Goal: Communication & Community: Connect with others

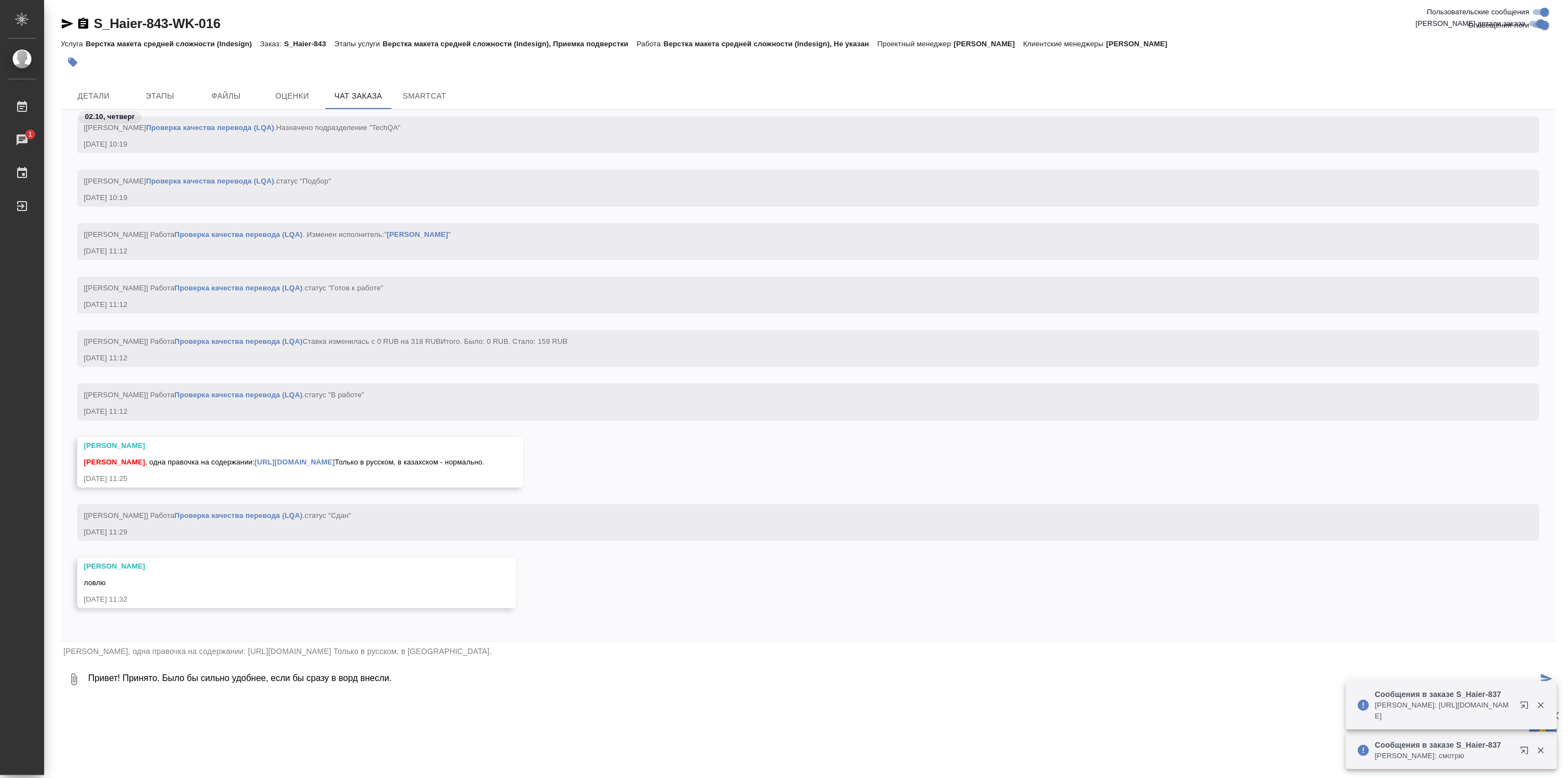
scroll to position [12708, 0]
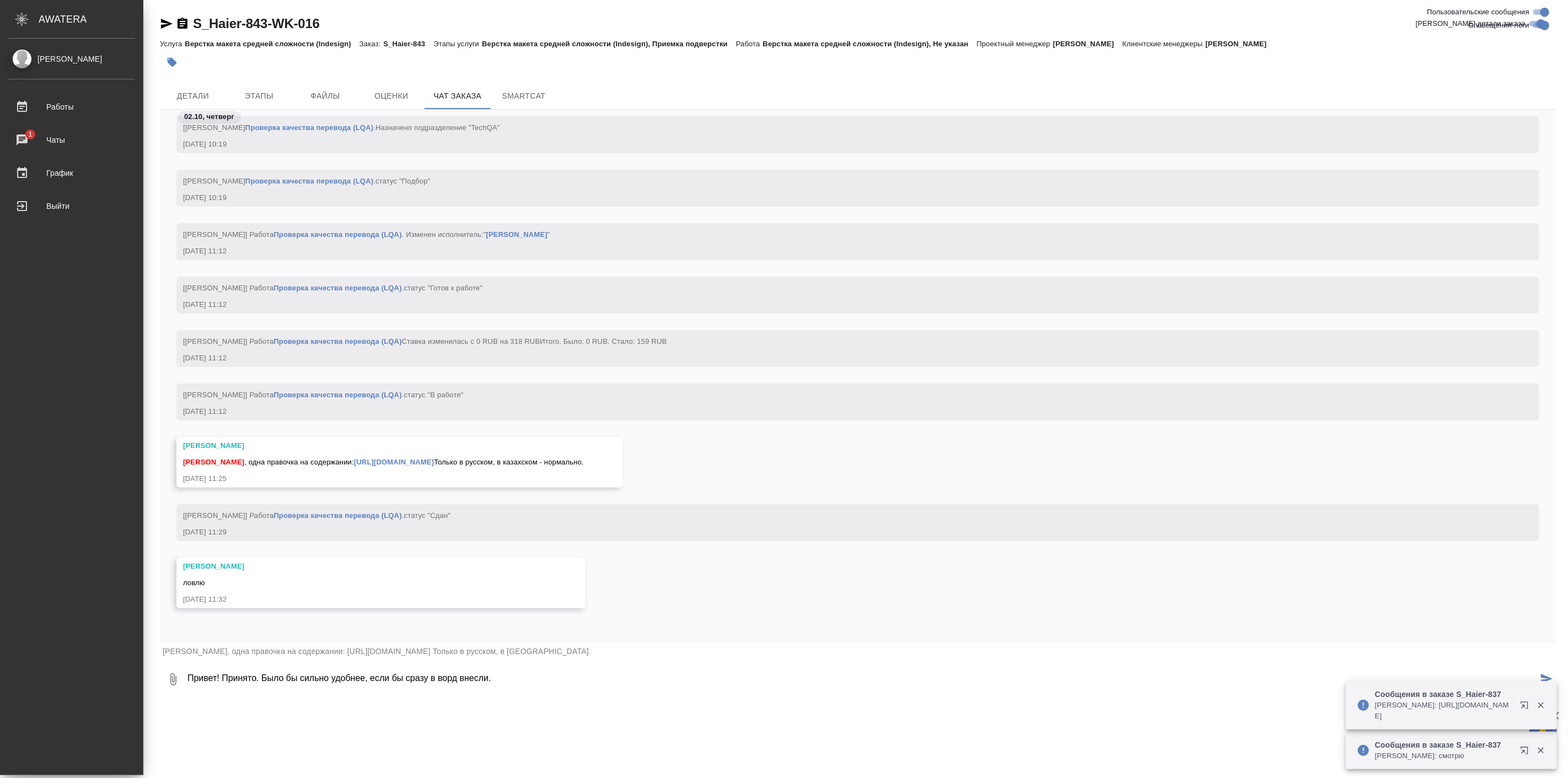
drag, startPoint x: 422, startPoint y: 684, endPoint x: 0, endPoint y: 655, distance: 423.0
click at [0, 655] on div ".cls-1 fill:#fff; AWATERA Linova Polina Работы 1 Чаты График Выйти S_Haier-843-…" at bounding box center [784, 389] width 1568 height 778
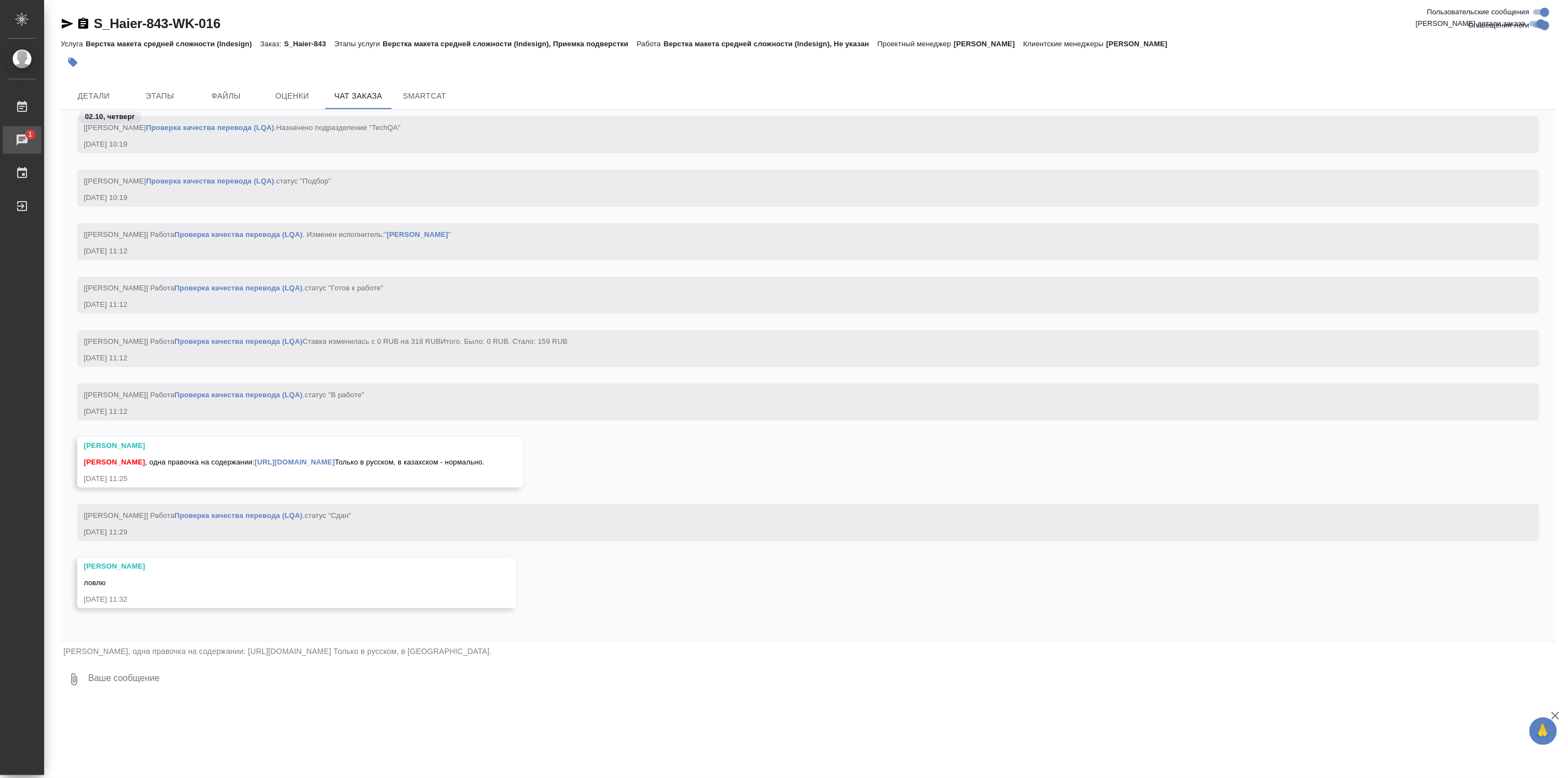
click at [22, 140] on div "Чаты" at bounding box center [8, 139] width 27 height 16
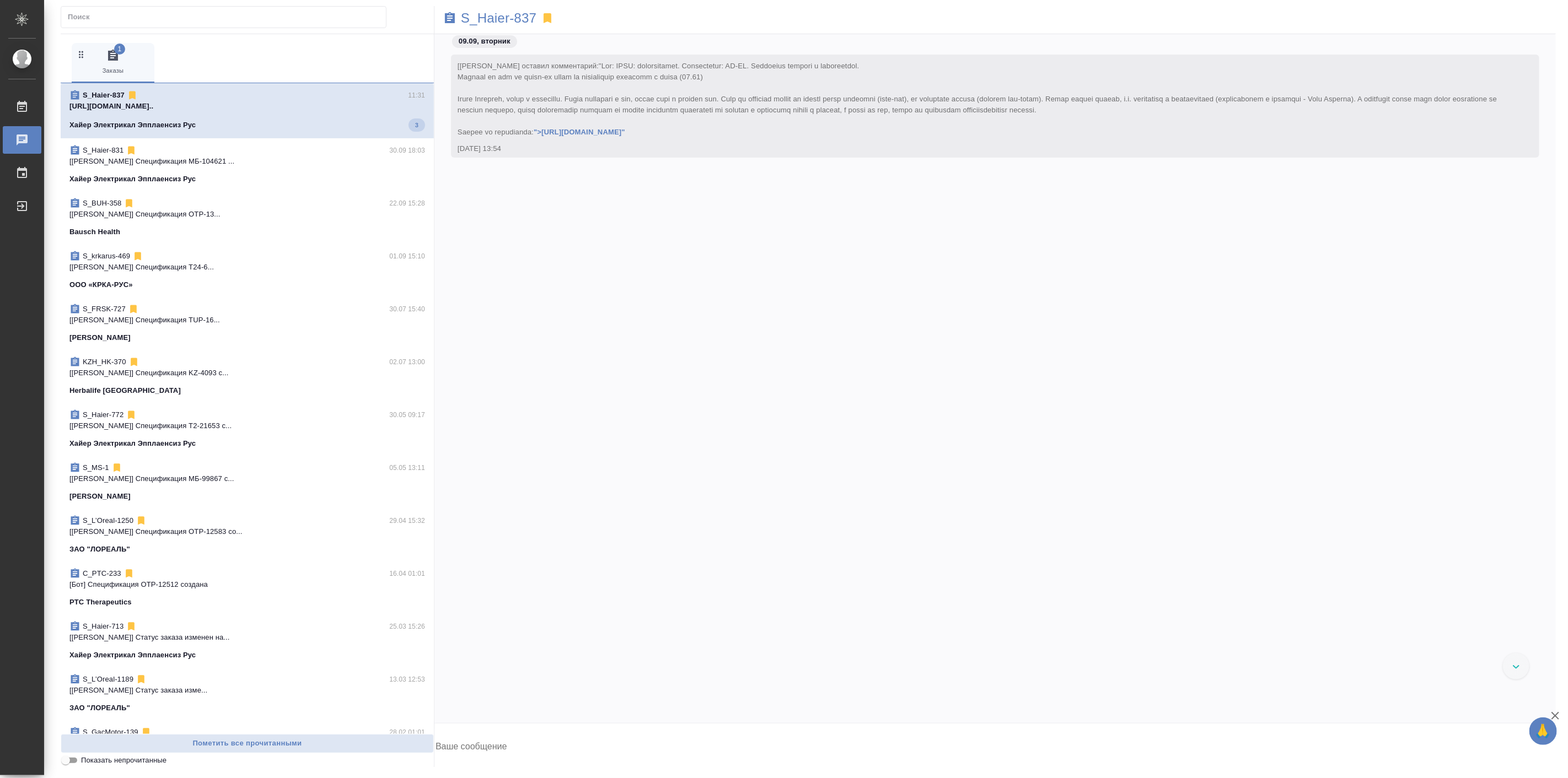
scroll to position [59510, 0]
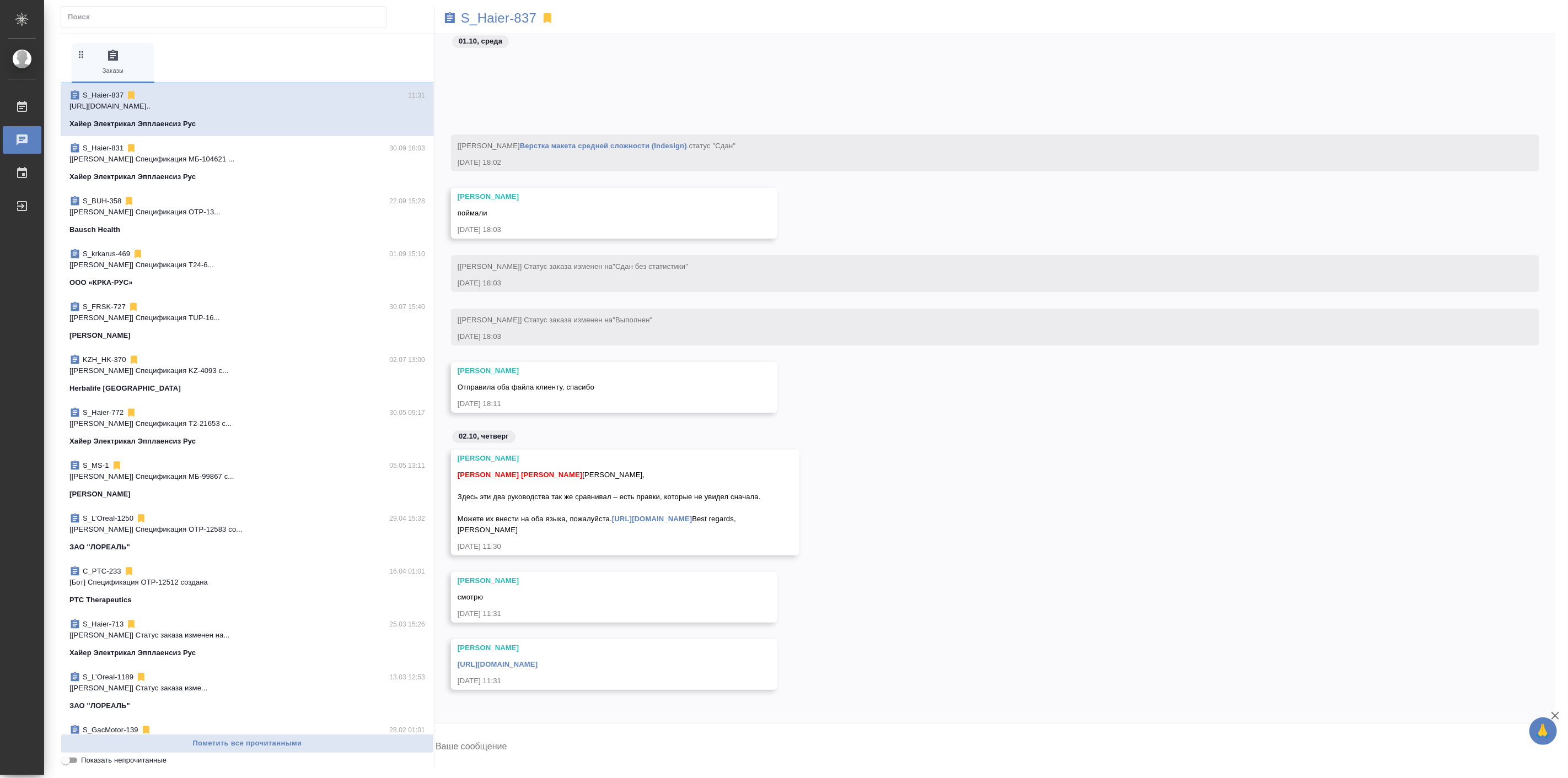
click at [1207, 188] on div "Белякова Юлия поймали 01.10.25, 18:03" at bounding box center [996, 222] width 1121 height 67
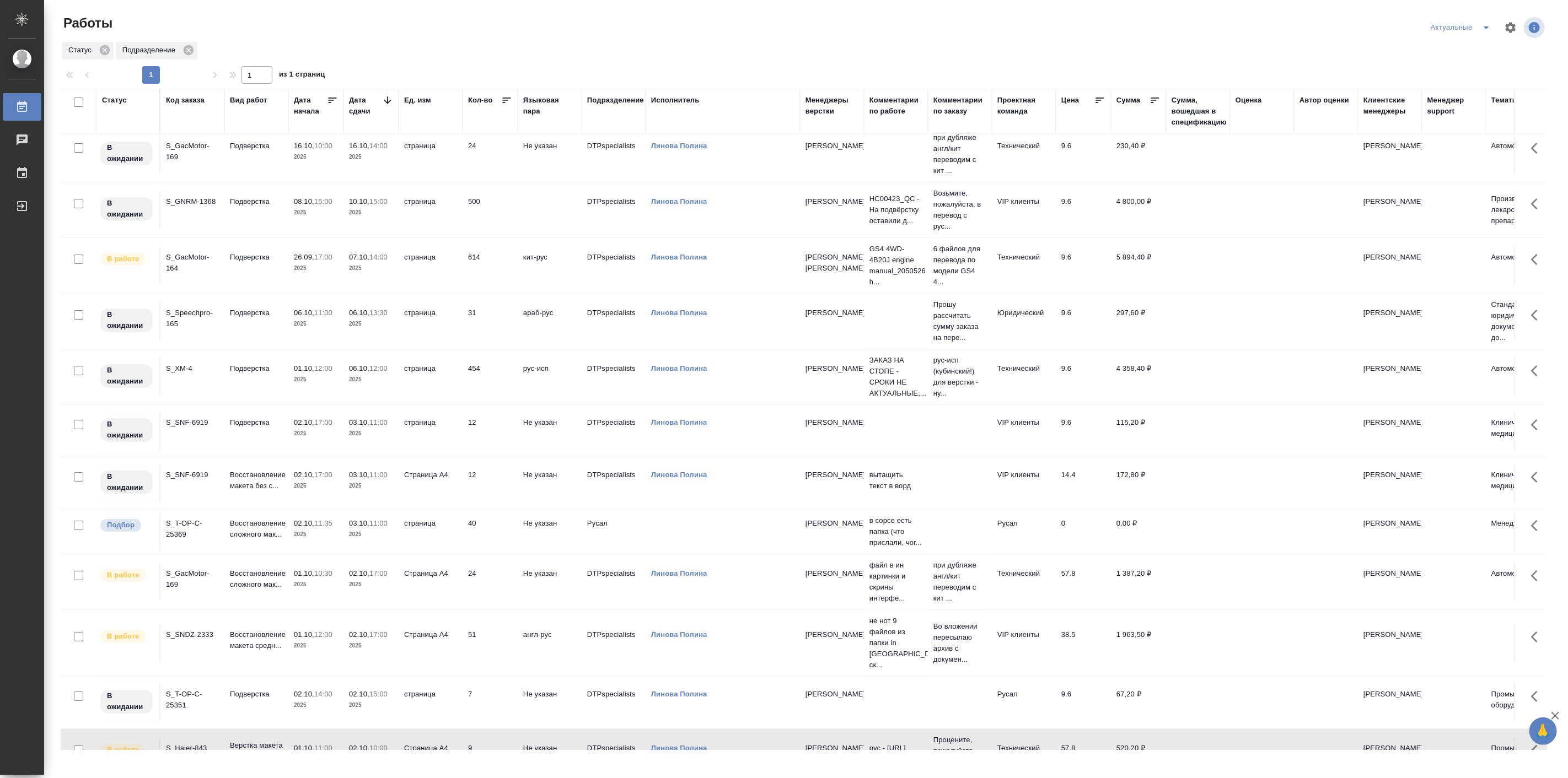
scroll to position [63, 0]
